Goal: Information Seeking & Learning: Understand process/instructions

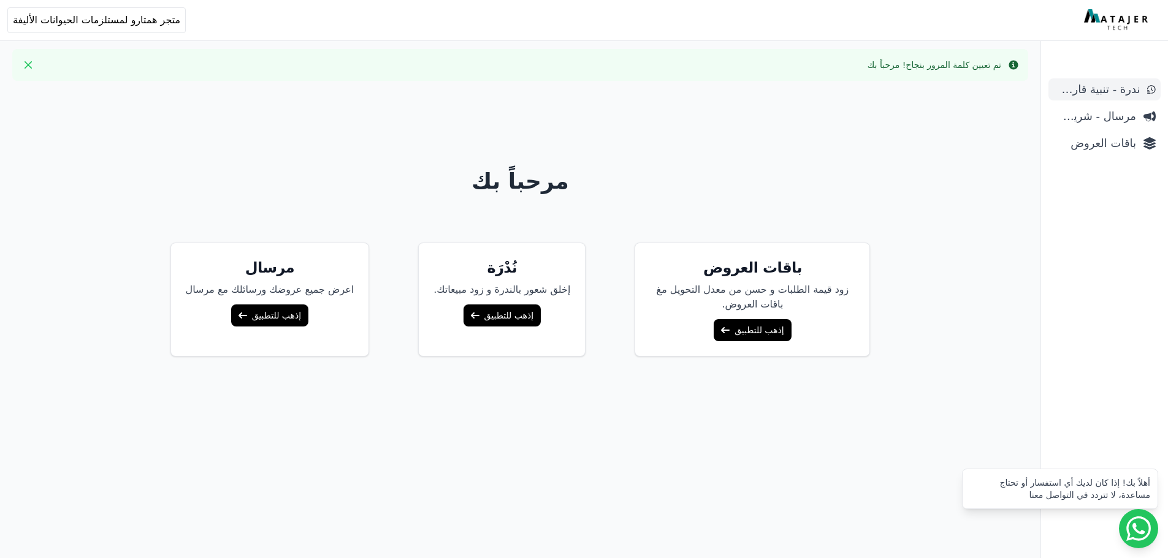
click at [1074, 93] on span "ندرة - تنبية قارب علي النفاذ" at bounding box center [1096, 89] width 86 height 17
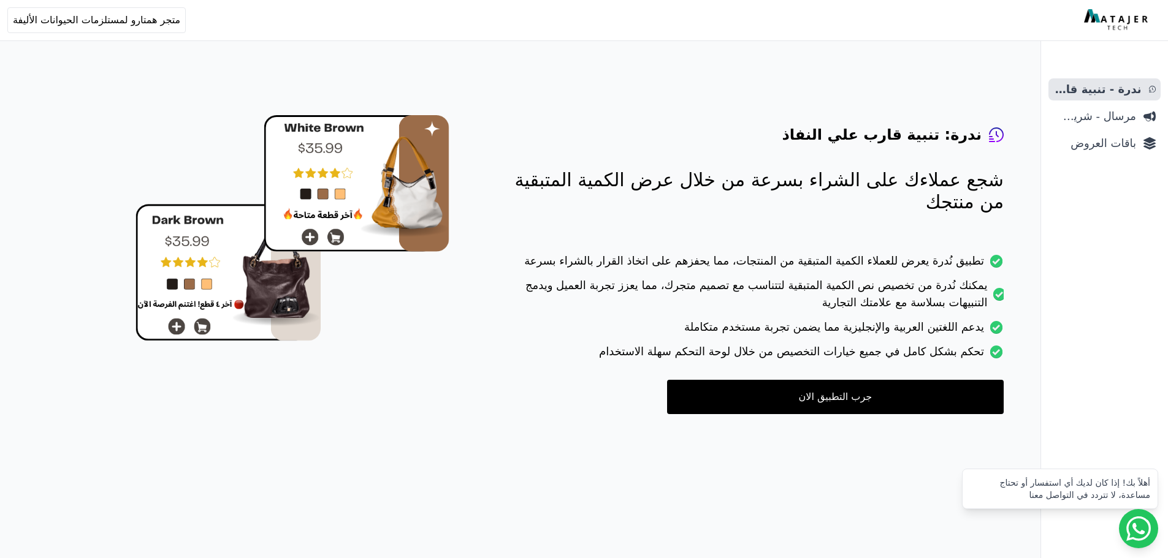
scroll to position [49, 0]
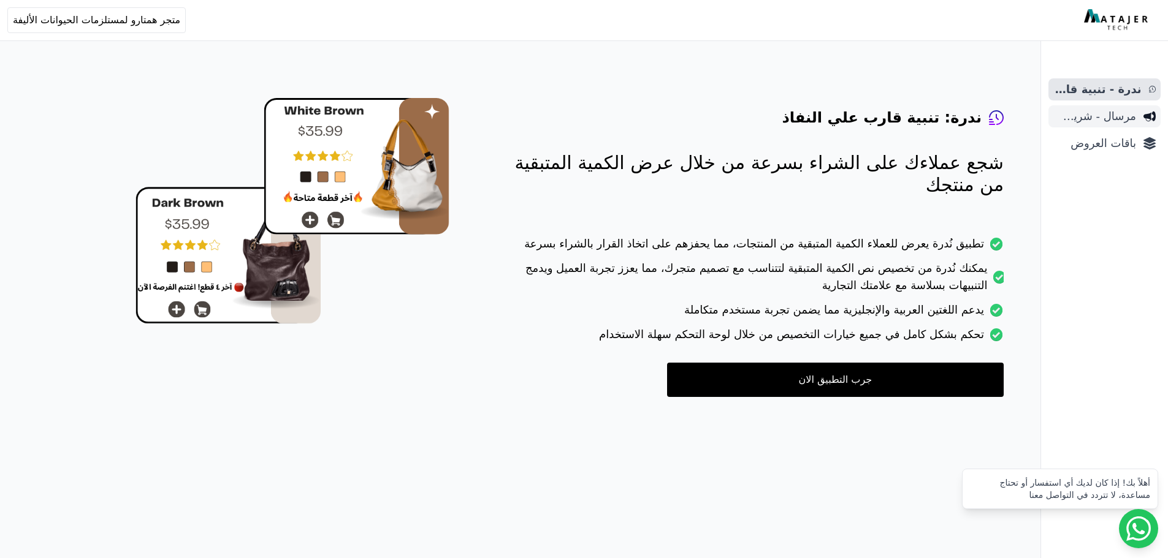
click at [1075, 126] on link "مرسال - شريط دعاية" at bounding box center [1104, 116] width 112 height 22
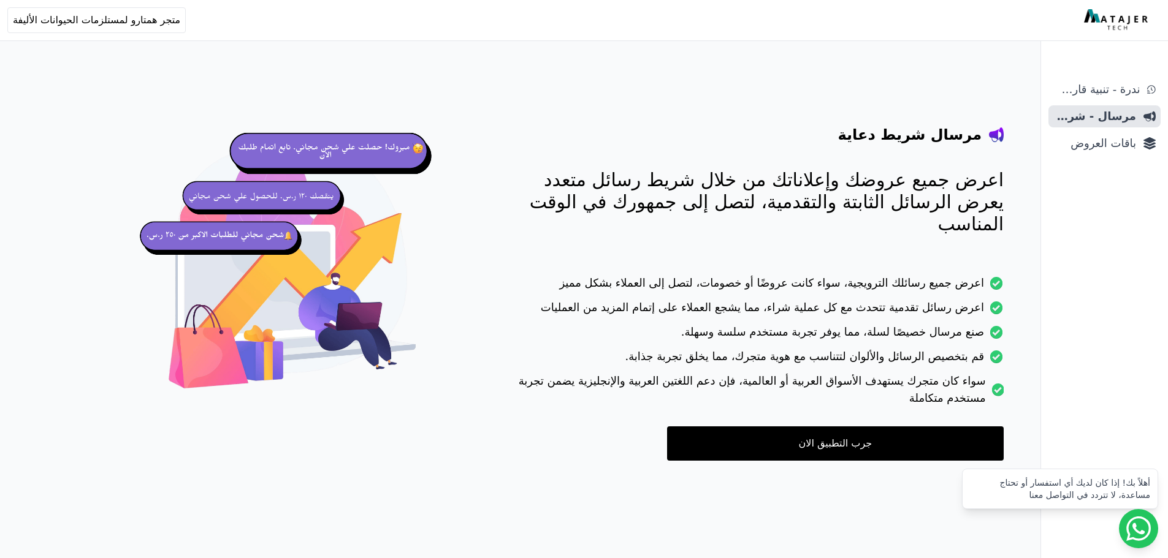
scroll to position [49, 0]
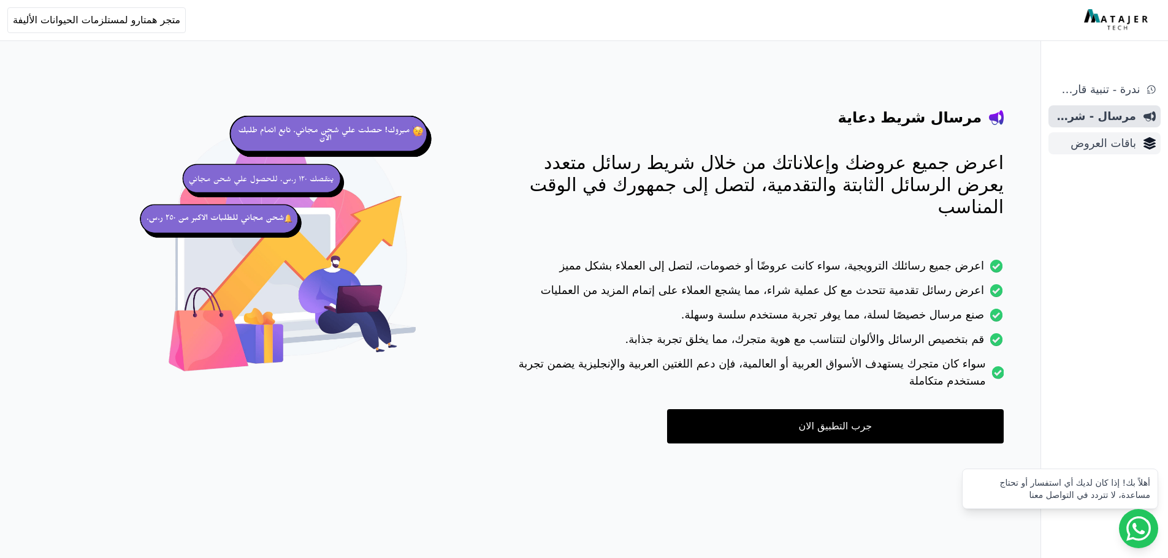
click at [1117, 151] on span "باقات العروض" at bounding box center [1094, 143] width 83 height 17
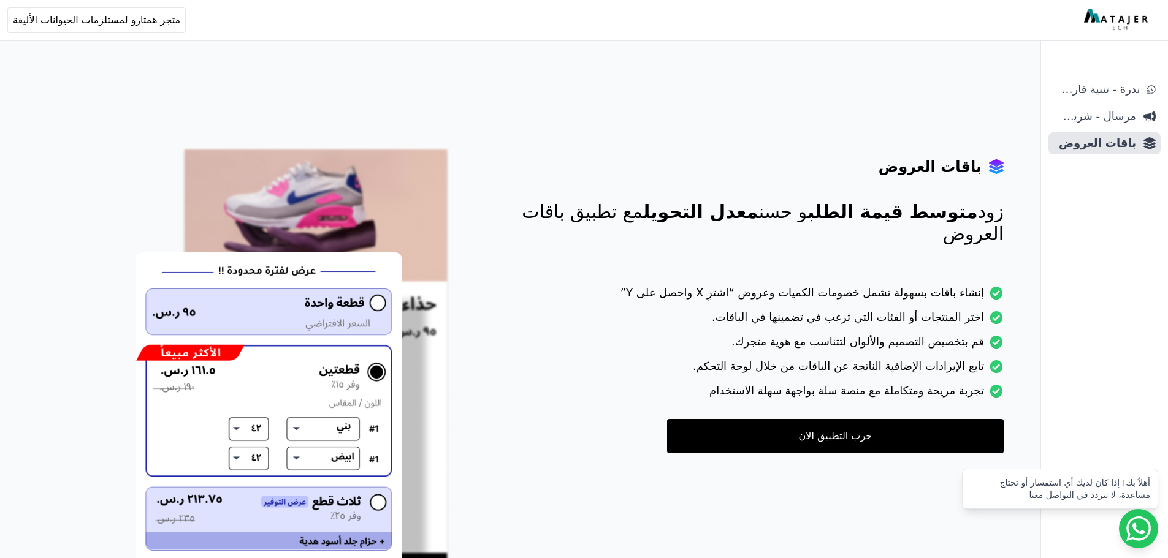
click at [756, 437] on link "جرب التطبيق الان" at bounding box center [835, 436] width 336 height 34
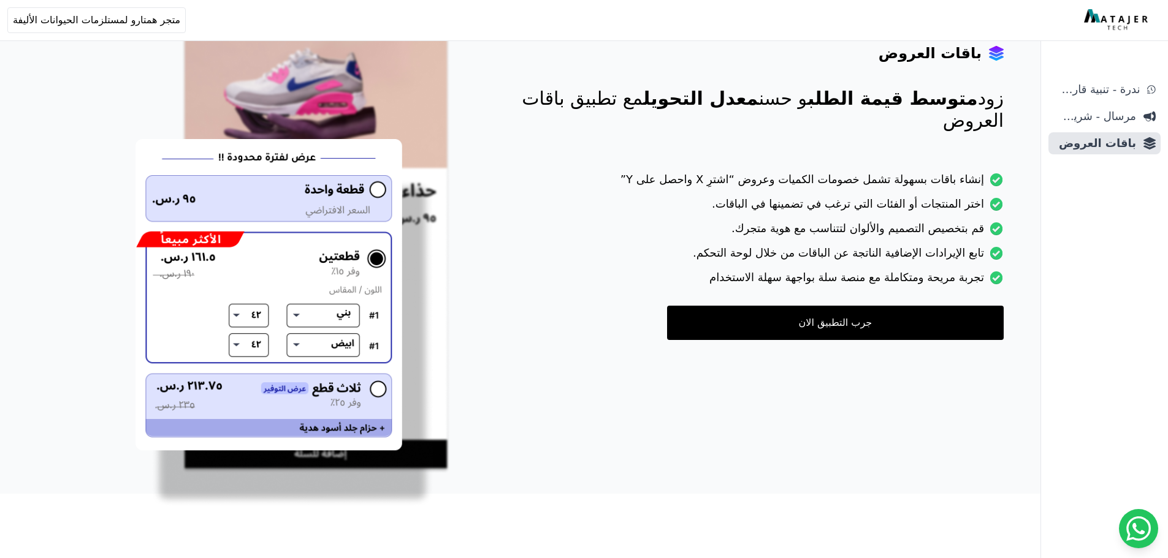
scroll to position [121, 0]
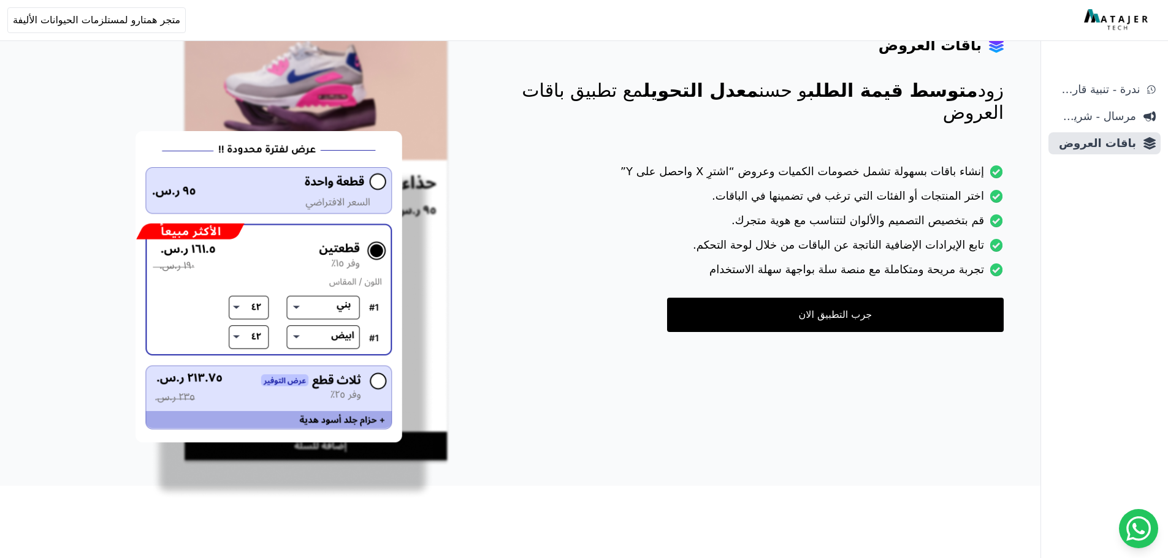
click at [825, 318] on link "جرب التطبيق الان" at bounding box center [835, 315] width 336 height 34
click at [1093, 95] on span "ندرة - تنبية قارب علي النفاذ" at bounding box center [1096, 89] width 86 height 17
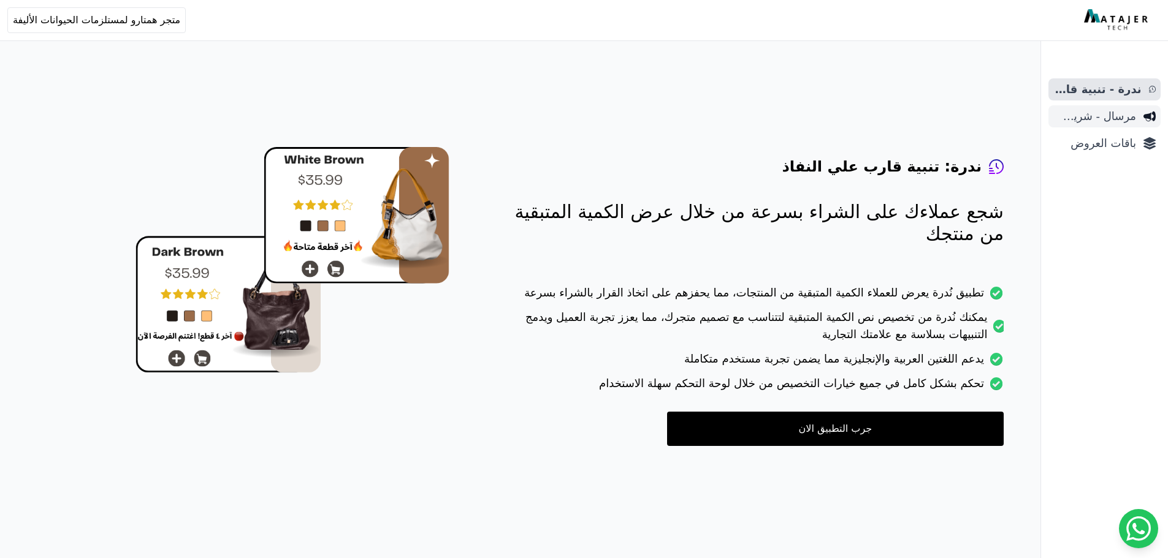
click at [1094, 111] on span "مرسال - شريط دعاية" at bounding box center [1094, 116] width 83 height 17
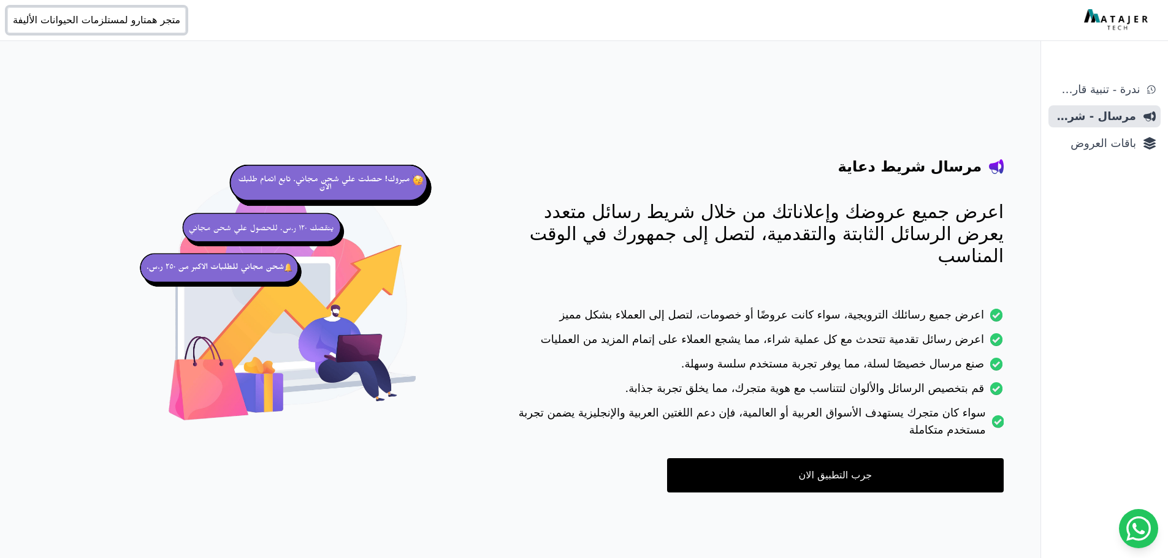
click at [88, 18] on span "متجر همتارو لمستلزمات الحيوانات الأليفة" at bounding box center [96, 20] width 167 height 15
click at [785, 458] on link "جرب التطبيق الان" at bounding box center [835, 475] width 336 height 34
click at [1101, 146] on span "باقات العروض" at bounding box center [1094, 143] width 83 height 17
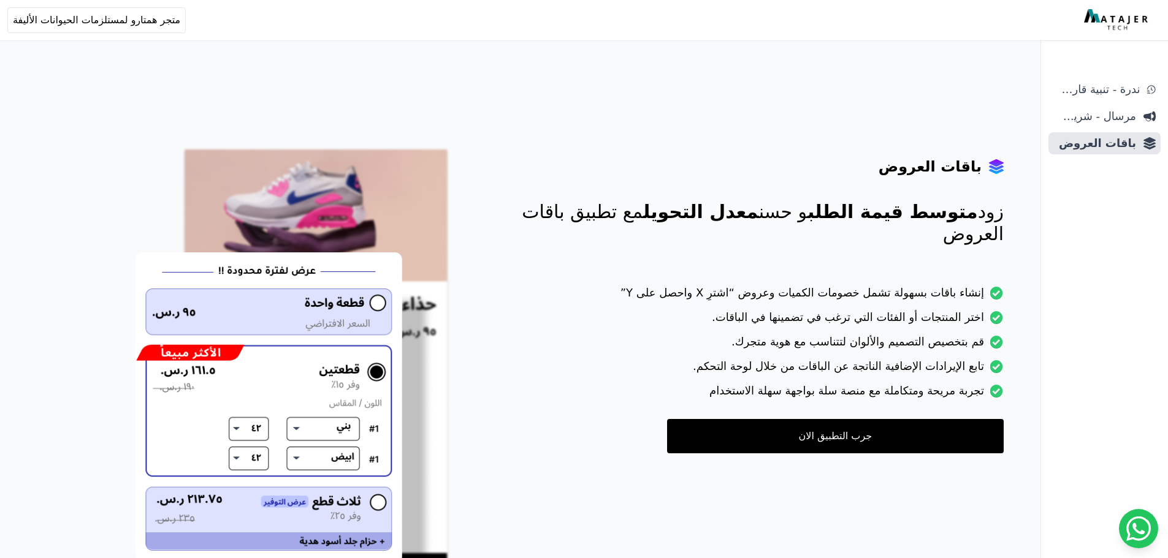
click at [823, 435] on link "جرب التطبيق الان" at bounding box center [835, 436] width 336 height 34
click at [1123, 94] on span "ندرة - تنبية قارب علي النفاذ" at bounding box center [1096, 89] width 86 height 17
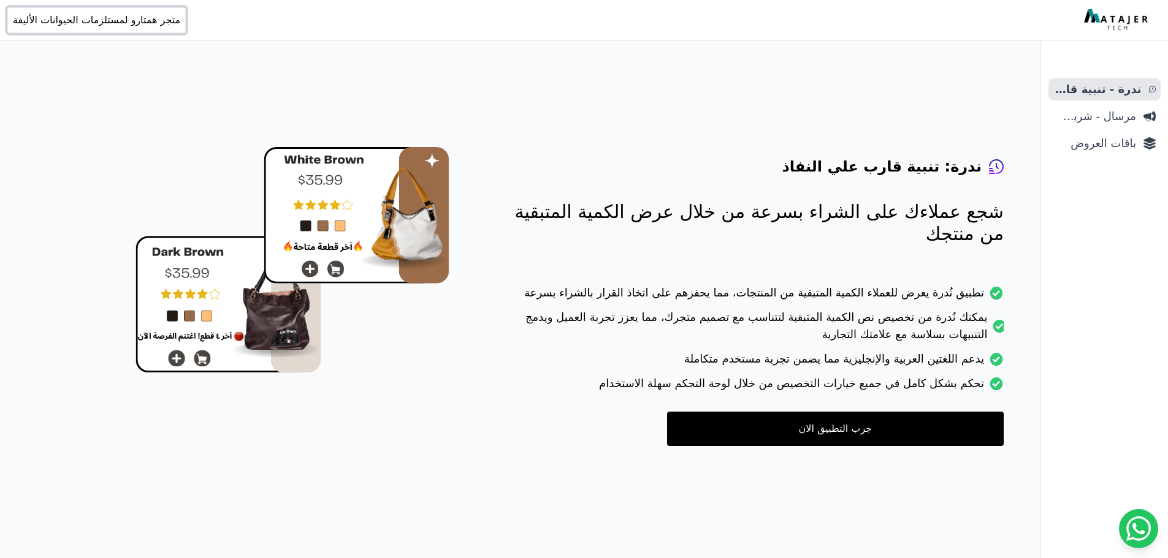
click at [101, 27] on span "متجر همتارو لمستلزمات الحيوانات الأليفة" at bounding box center [96, 20] width 167 height 15
click at [126, 119] on link "تسجيل الخروج" at bounding box center [117, 115] width 170 height 22
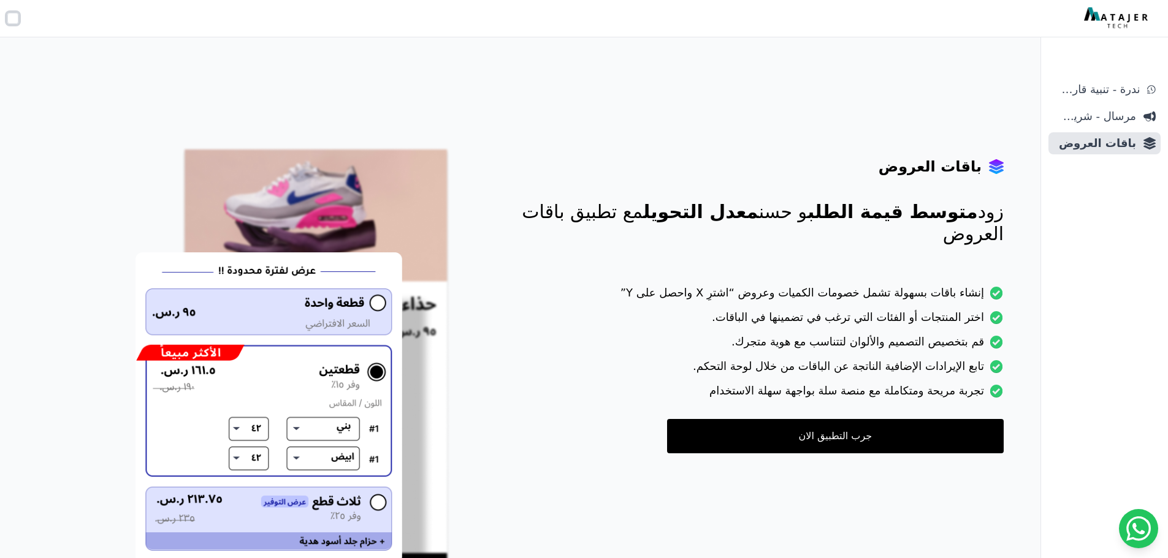
click at [11, 21] on button "Open user menu" at bounding box center [12, 18] width 11 height 11
click at [9, 12] on div "Open sidebar Open user menu رقم المتجر:" at bounding box center [581, 18] width 1148 height 22
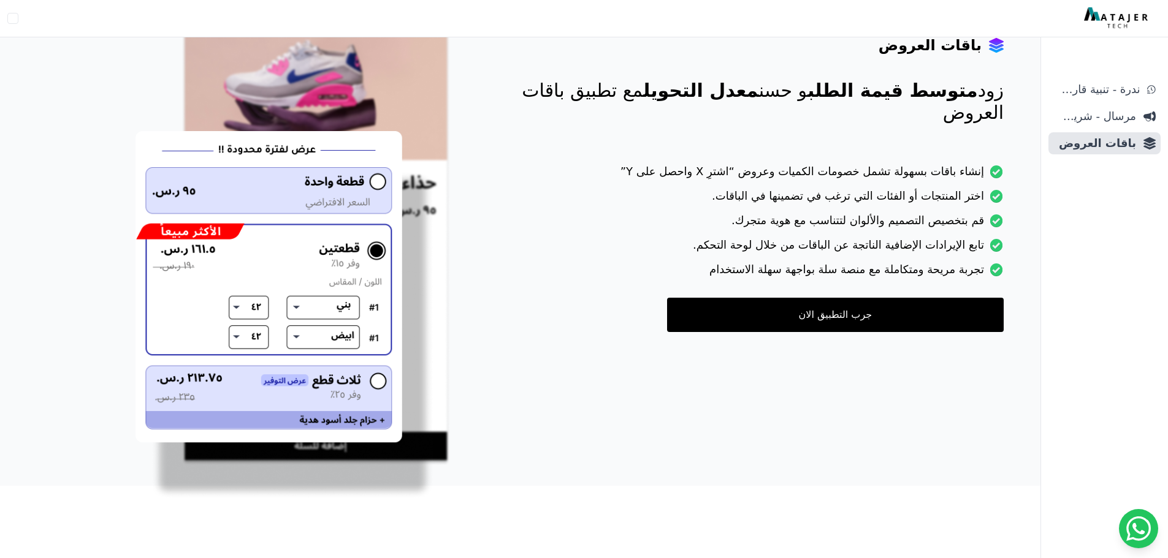
click at [906, 309] on link "جرب التطبيق الان" at bounding box center [835, 315] width 336 height 34
click at [1125, 525] on link at bounding box center [1137, 528] width 39 height 39
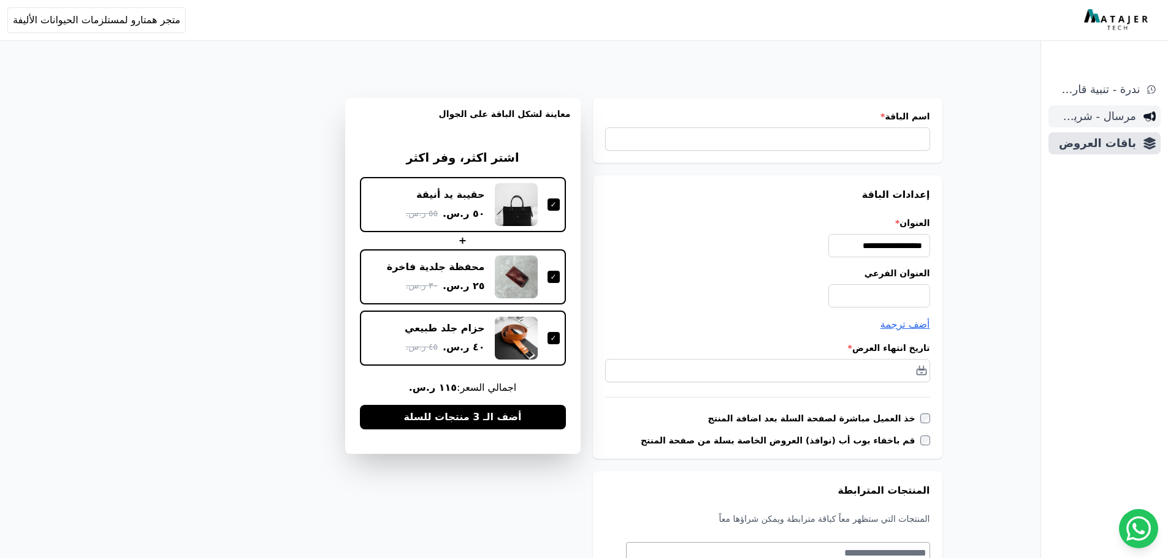
click at [1106, 115] on span "مرسال - شريط دعاية" at bounding box center [1094, 116] width 83 height 17
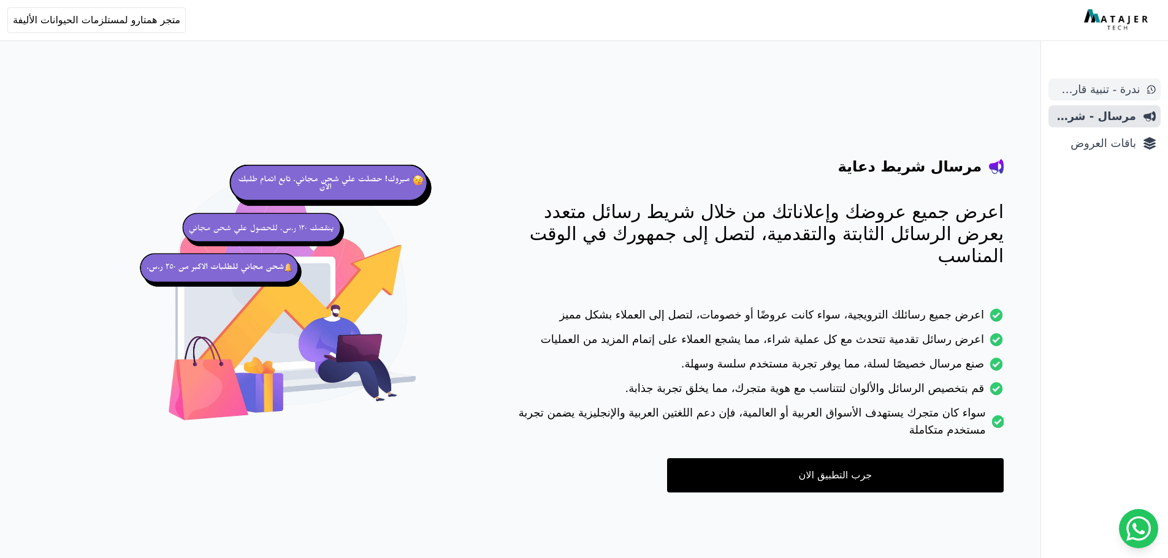
click at [1109, 88] on span "ندرة - تنبية قارب علي النفاذ" at bounding box center [1096, 89] width 86 height 17
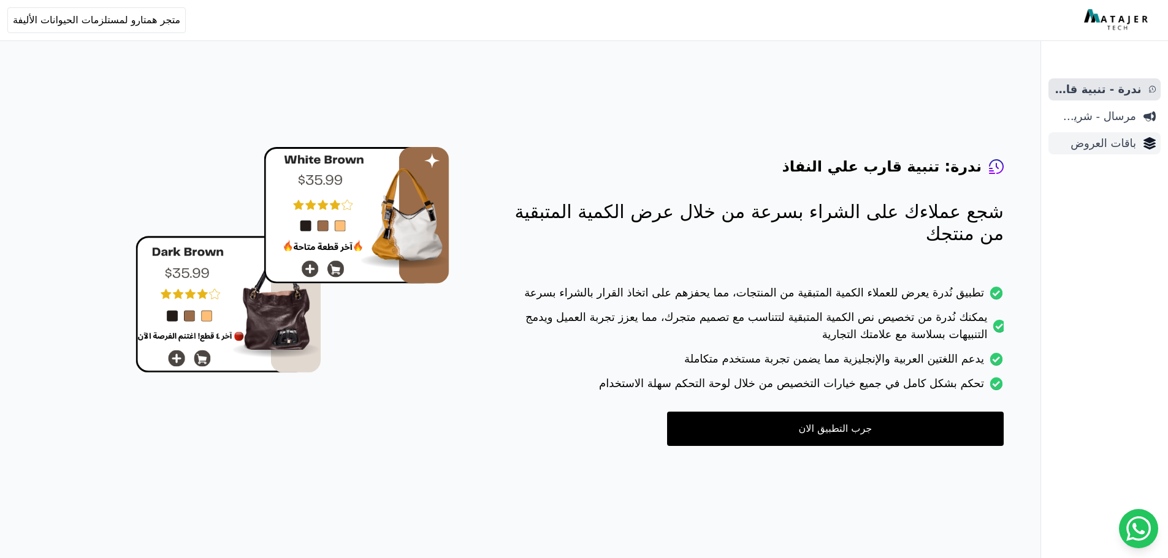
click at [1100, 146] on span "باقات العروض" at bounding box center [1094, 143] width 83 height 17
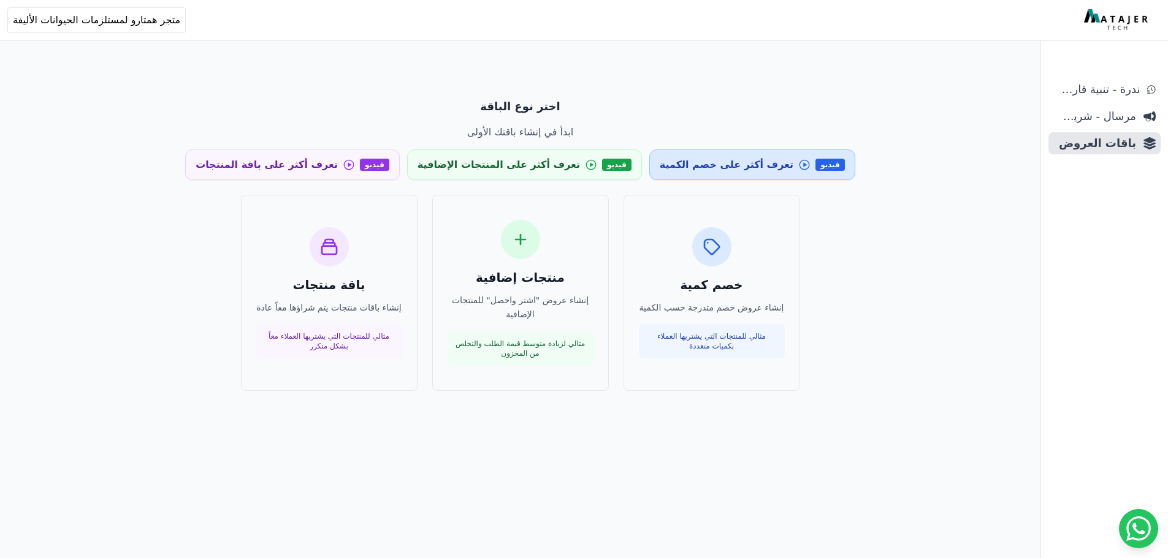
click at [715, 165] on span "تعرف أكثر على خصم الكمية" at bounding box center [726, 165] width 134 height 15
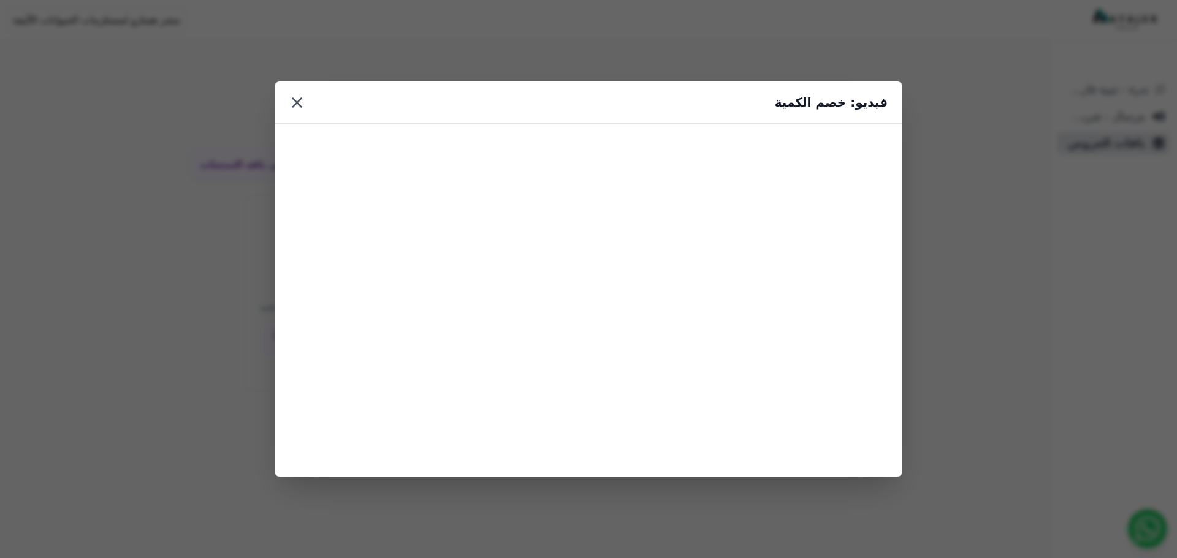
click at [297, 104] on button "×" at bounding box center [296, 102] width 15 height 22
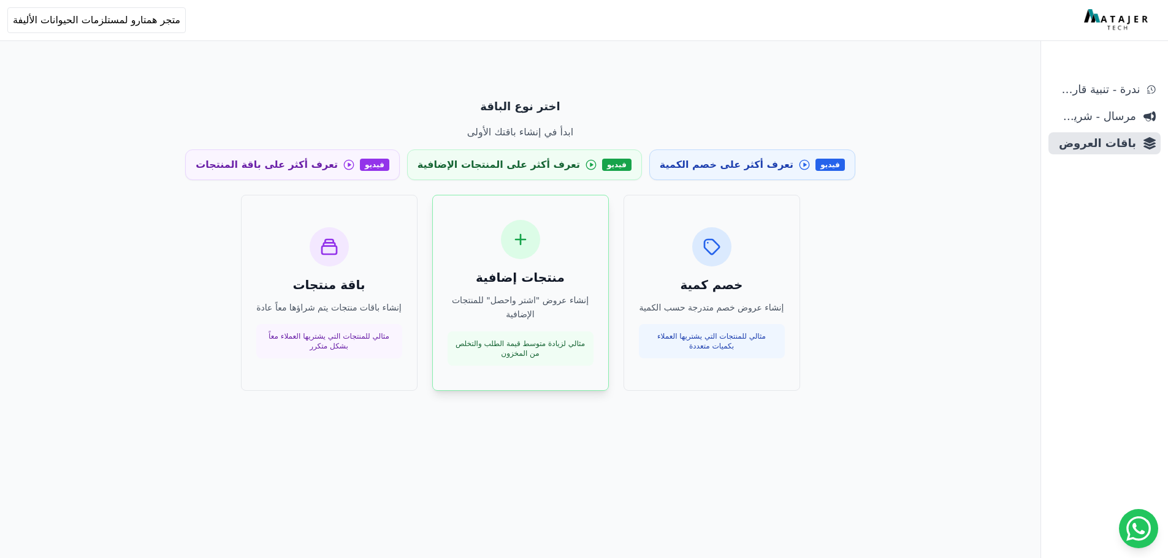
click at [525, 311] on p "إنشاء عروض "اشتر واحصل" للمنتجات الإضافية" at bounding box center [520, 308] width 146 height 28
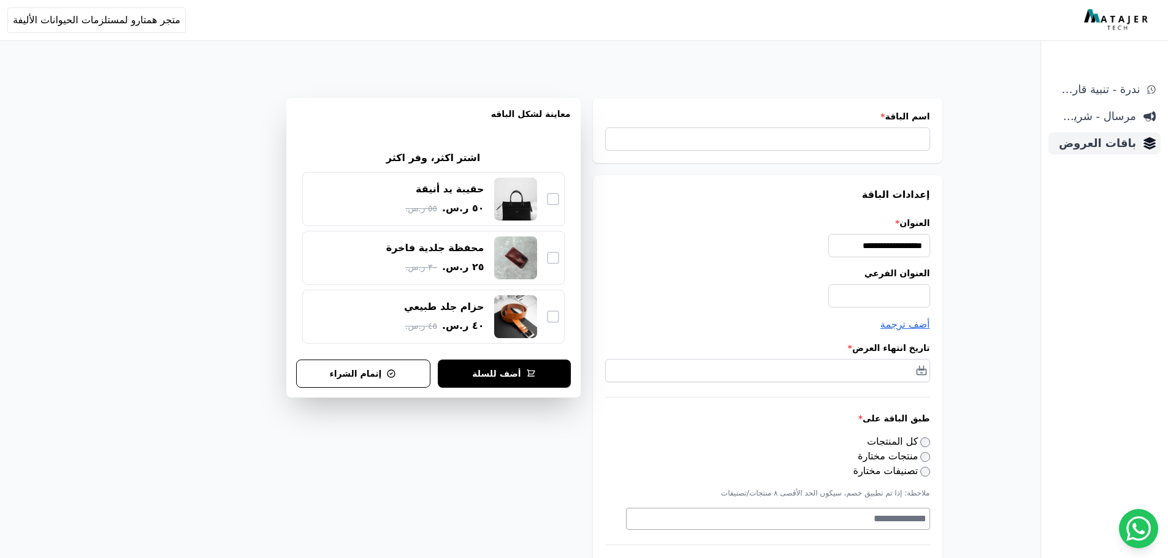
click at [1105, 145] on span "باقات العروض" at bounding box center [1094, 143] width 83 height 17
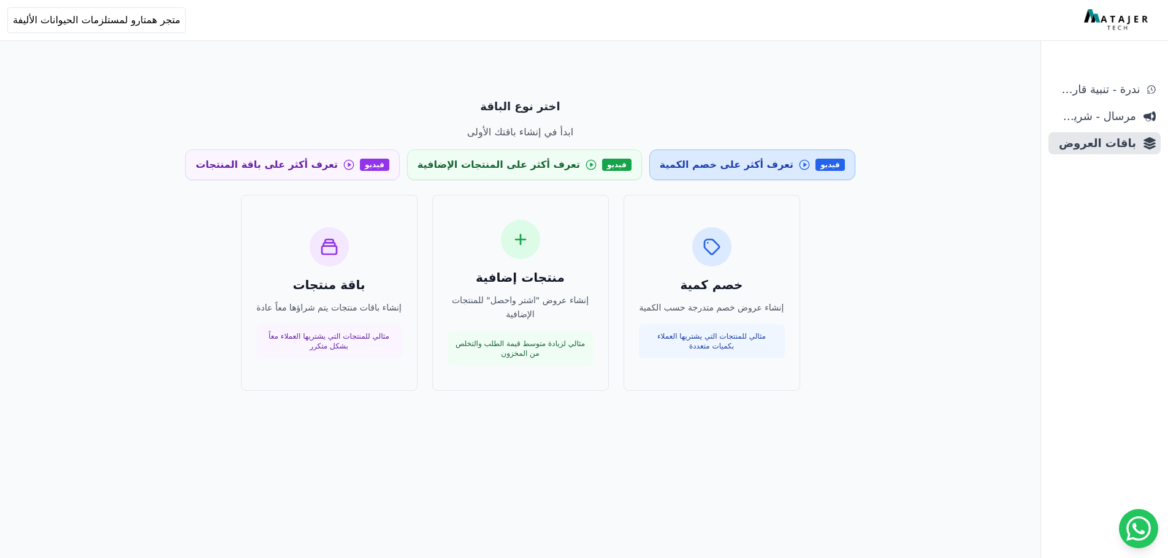
click at [684, 172] on span "تعرف أكثر على خصم الكمية" at bounding box center [726, 165] width 134 height 15
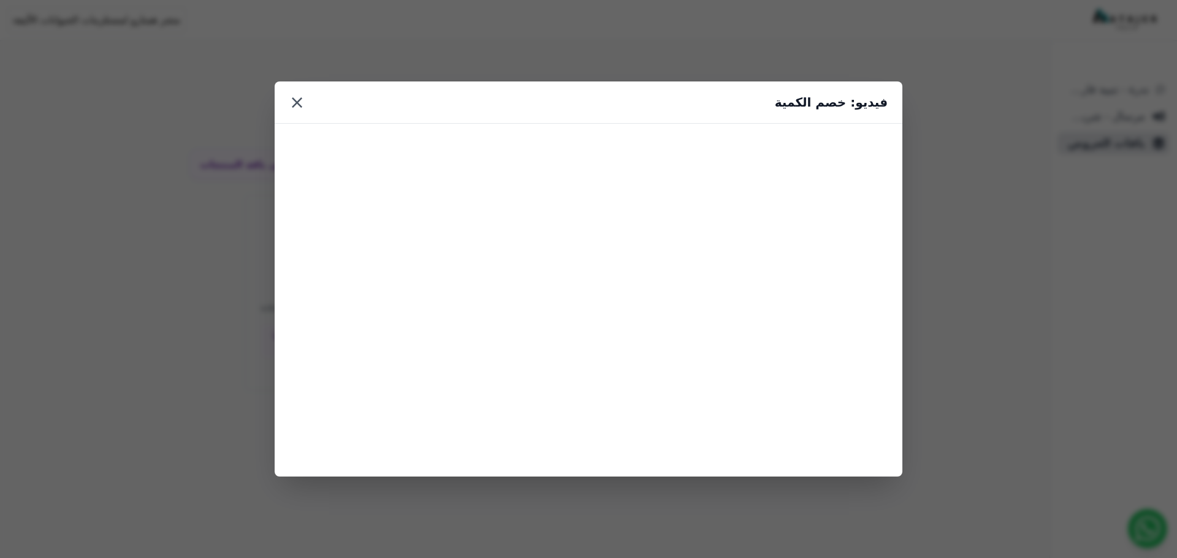
click at [298, 104] on button "×" at bounding box center [296, 102] width 15 height 22
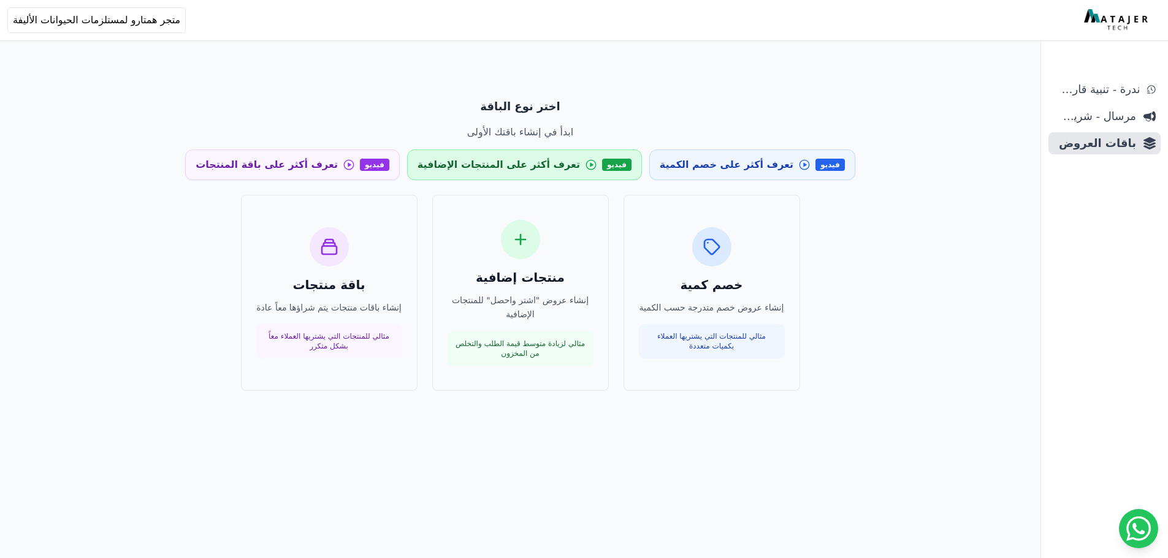
click at [541, 170] on span "تعرف أكثر على المنتجات الإضافية" at bounding box center [498, 165] width 162 height 15
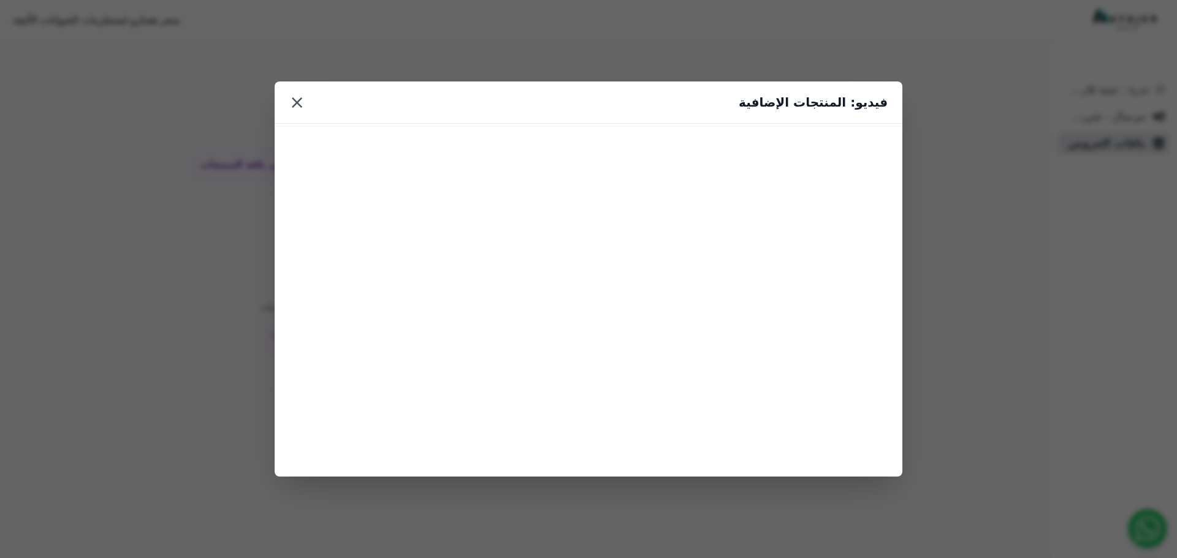
click at [292, 100] on button "×" at bounding box center [296, 102] width 15 height 22
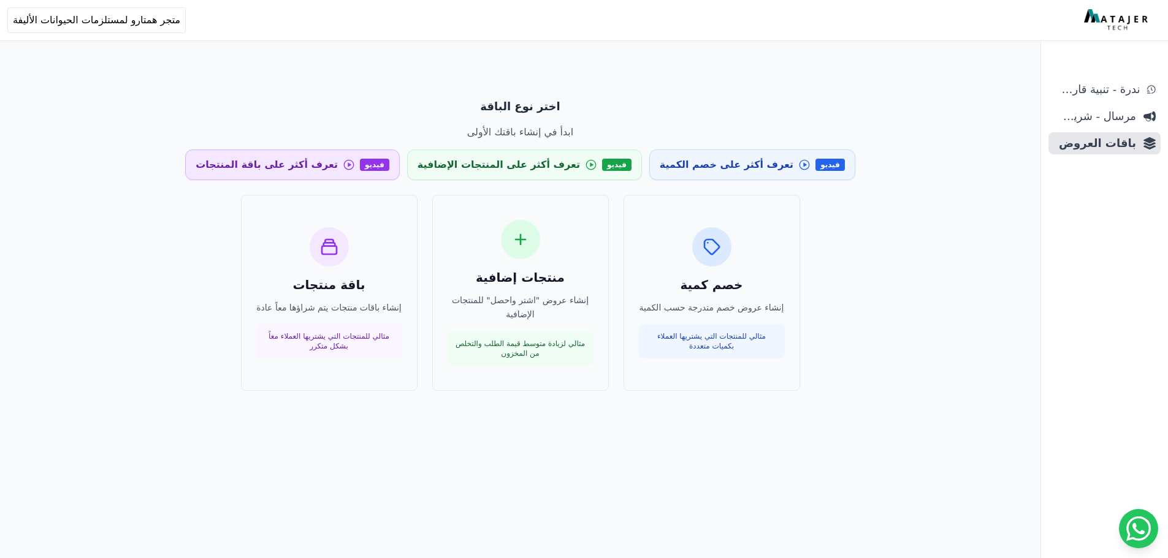
click at [328, 172] on span "تعرف أكثر على باقة المنتجات" at bounding box center [267, 165] width 142 height 15
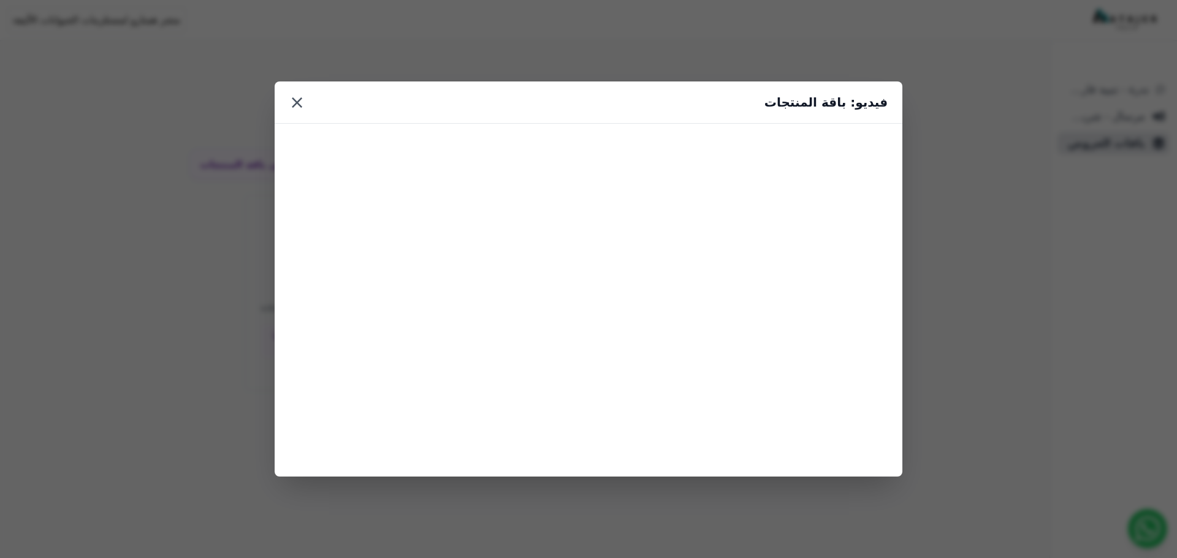
click at [296, 105] on button "×" at bounding box center [296, 102] width 15 height 22
